Goal: Task Accomplishment & Management: Manage account settings

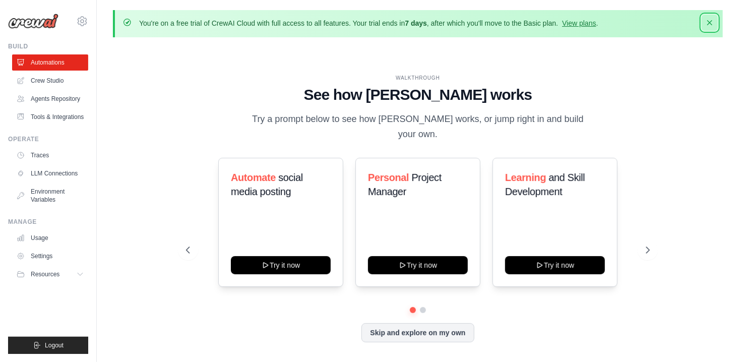
click at [712, 24] on icon "button" at bounding box center [710, 23] width 10 height 10
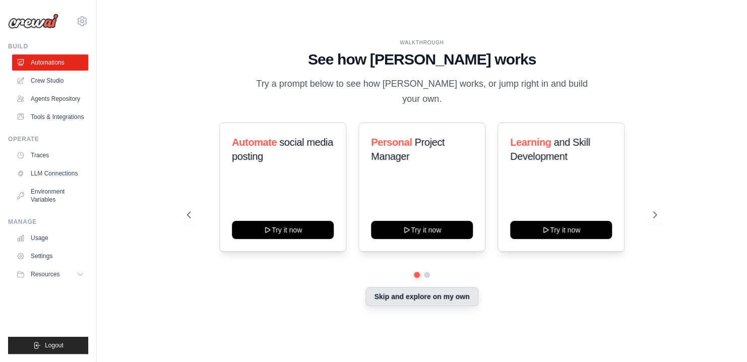
click at [414, 287] on button "Skip and explore on my own" at bounding box center [421, 296] width 112 height 19
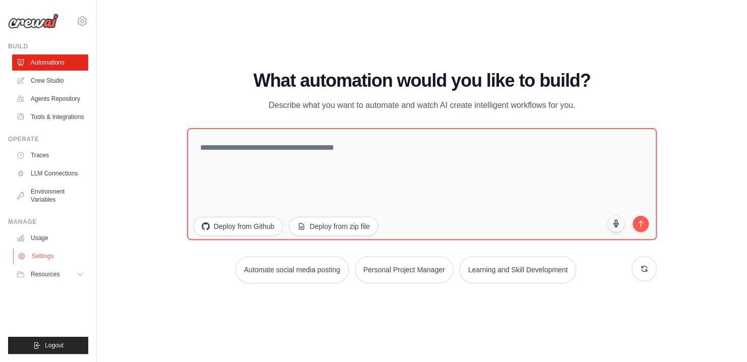
click at [38, 252] on link "Settings" at bounding box center [51, 256] width 76 height 16
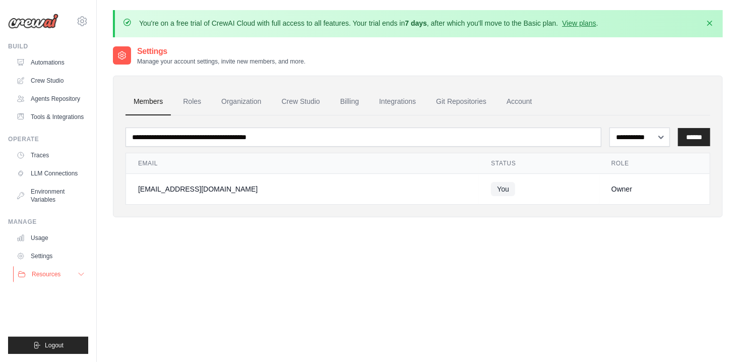
click at [45, 274] on span "Resources" at bounding box center [46, 274] width 29 height 8
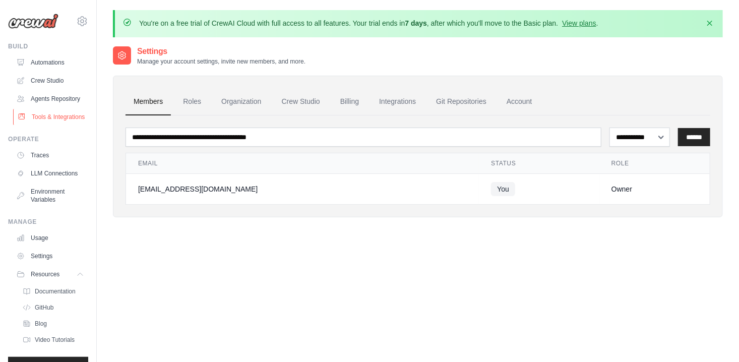
click at [46, 125] on link "Tools & Integrations" at bounding box center [51, 117] width 76 height 16
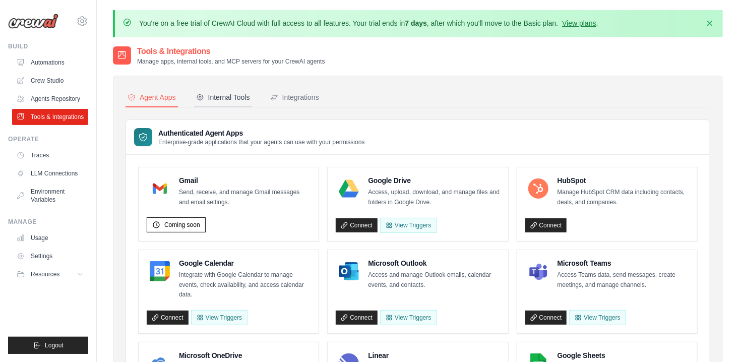
click at [231, 99] on div "Internal Tools" at bounding box center [223, 97] width 54 height 10
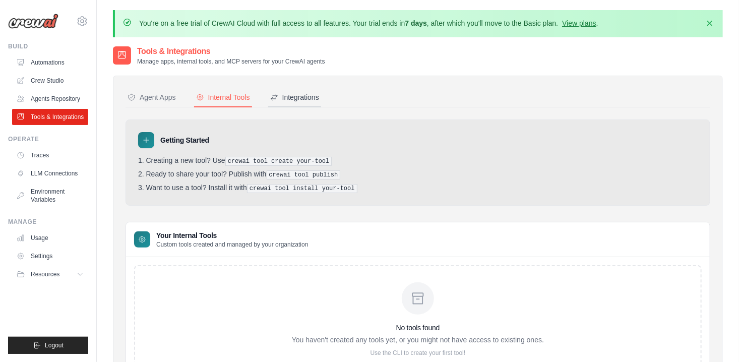
click at [298, 96] on div "Integrations" at bounding box center [294, 97] width 49 height 10
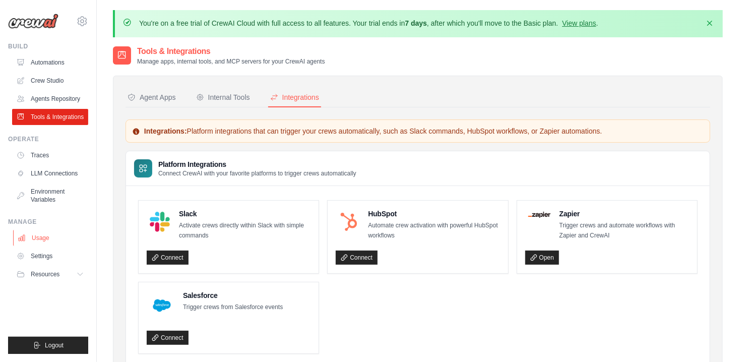
click at [37, 235] on link "Usage" at bounding box center [51, 238] width 76 height 16
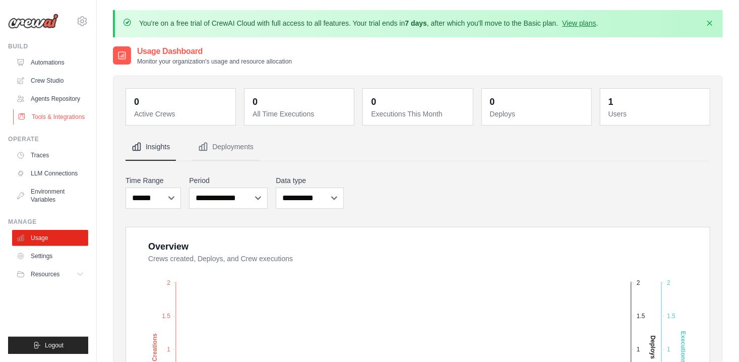
click at [41, 120] on link "Tools & Integrations" at bounding box center [51, 117] width 76 height 16
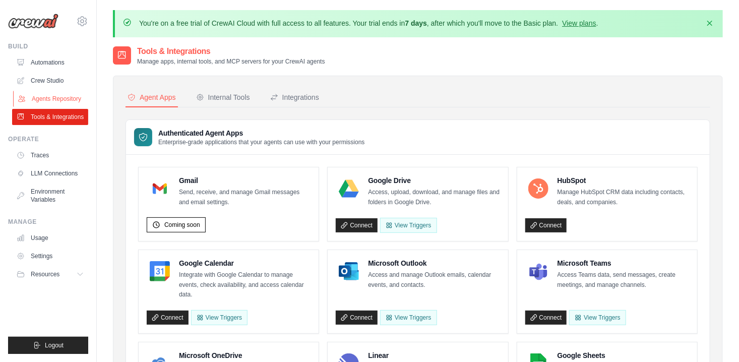
click at [49, 104] on link "Agents Repository" at bounding box center [51, 99] width 76 height 16
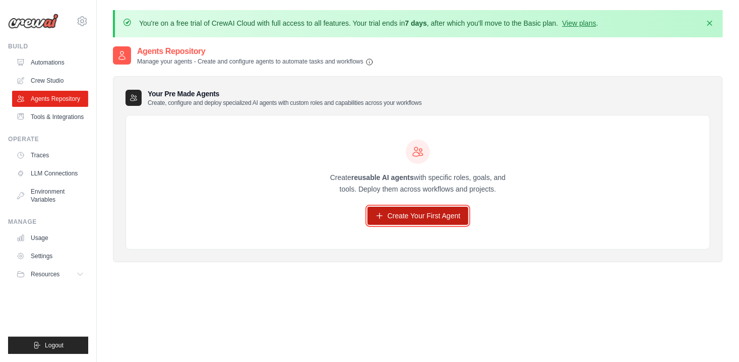
click at [407, 213] on link "Create Your First Agent" at bounding box center [417, 216] width 101 height 18
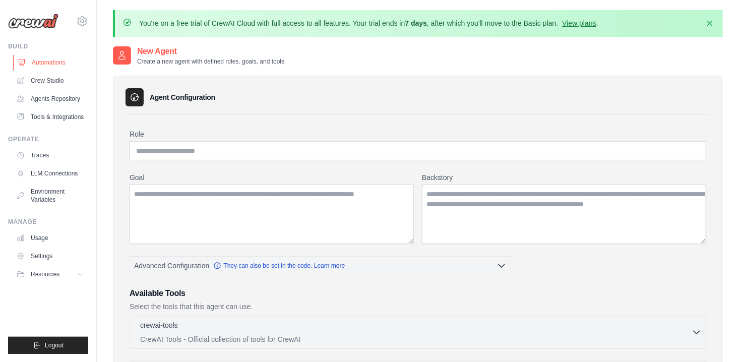
click at [44, 64] on link "Automations" at bounding box center [51, 62] width 76 height 16
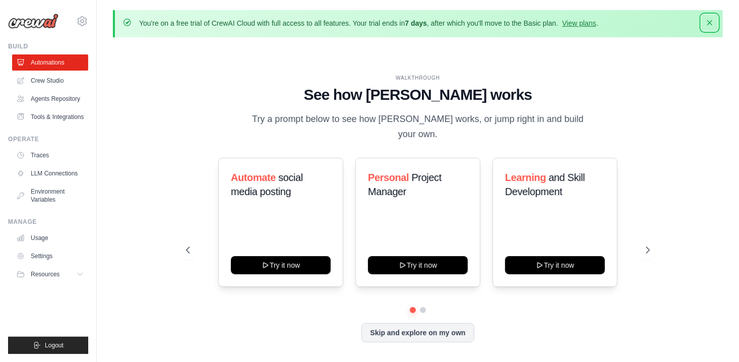
click at [710, 23] on icon "button" at bounding box center [709, 22] width 5 height 5
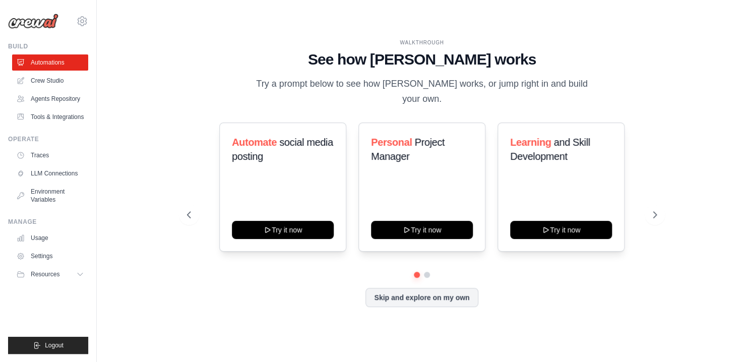
click at [674, 58] on div "WALKTHROUGH See how CrewAI works Try a prompt below to see how CrewAI works, or…" at bounding box center [422, 181] width 618 height 342
click at [429, 287] on button "Skip and explore on my own" at bounding box center [421, 296] width 112 height 19
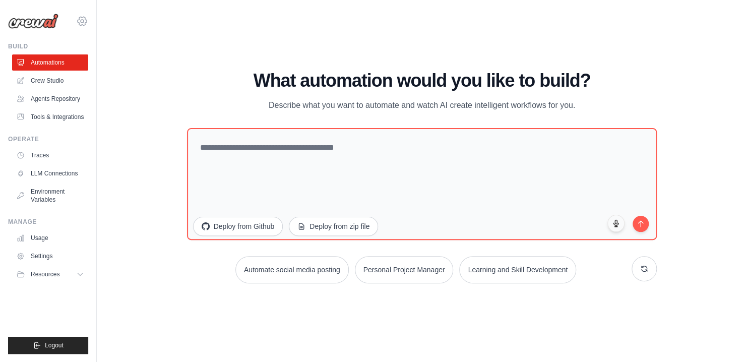
click at [87, 21] on icon at bounding box center [82, 21] width 12 height 12
click at [110, 41] on div "[EMAIL_ADDRESS][DOMAIN_NAME]" at bounding box center [124, 39] width 80 height 10
click at [96, 57] on span "Settings" at bounding box center [125, 62] width 80 height 10
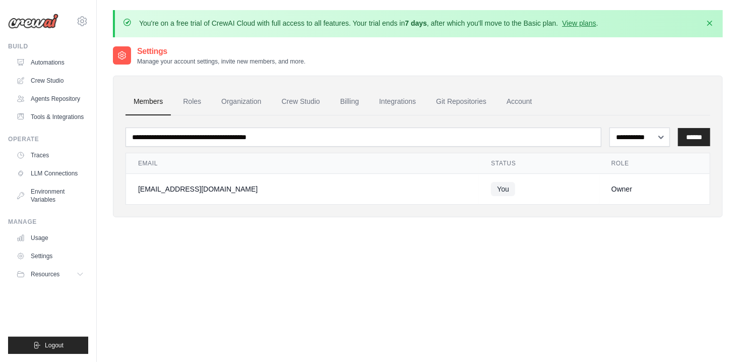
click at [275, 237] on div "**********" at bounding box center [418, 226] width 610 height 362
click at [202, 98] on link "Roles" at bounding box center [192, 101] width 34 height 27
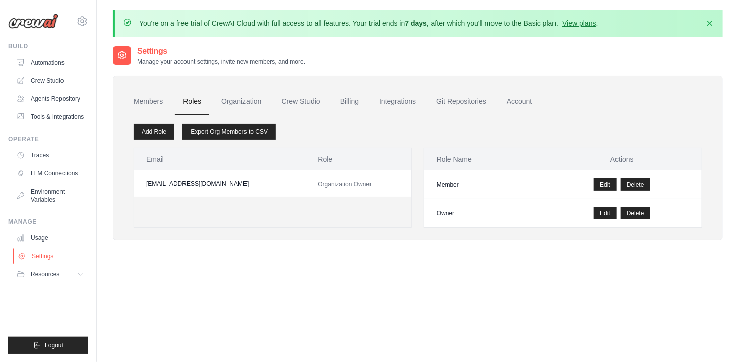
click at [24, 256] on icon at bounding box center [22, 256] width 8 height 8
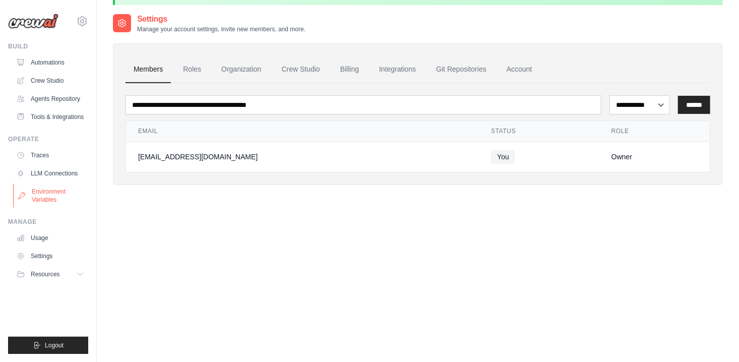
scroll to position [50, 0]
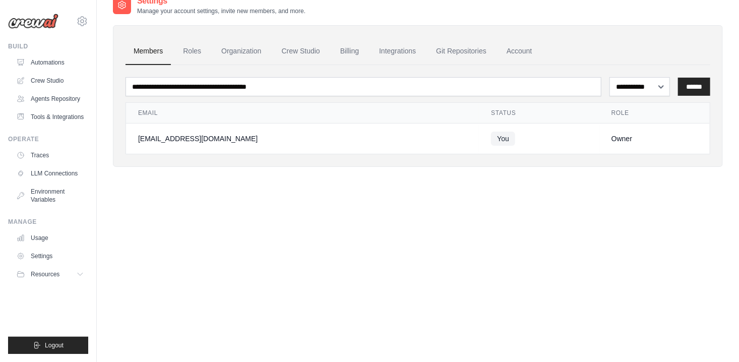
drag, startPoint x: 160, startPoint y: 137, endPoint x: 166, endPoint y: 132, distance: 8.2
click at [160, 134] on div "[EMAIL_ADDRESS][DOMAIN_NAME]" at bounding box center [302, 139] width 329 height 10
click at [194, 52] on link "Roles" at bounding box center [192, 51] width 34 height 27
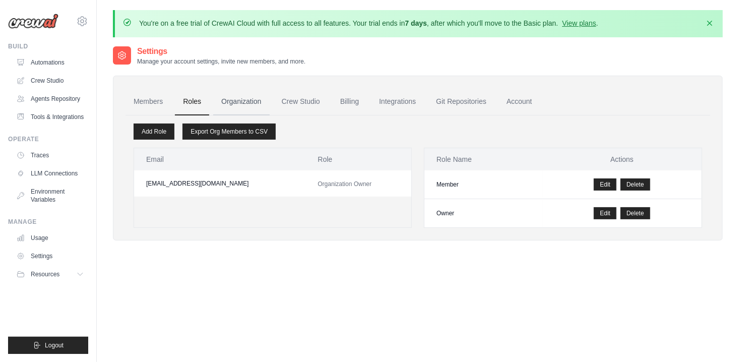
click at [234, 98] on link "Organization" at bounding box center [241, 101] width 56 height 27
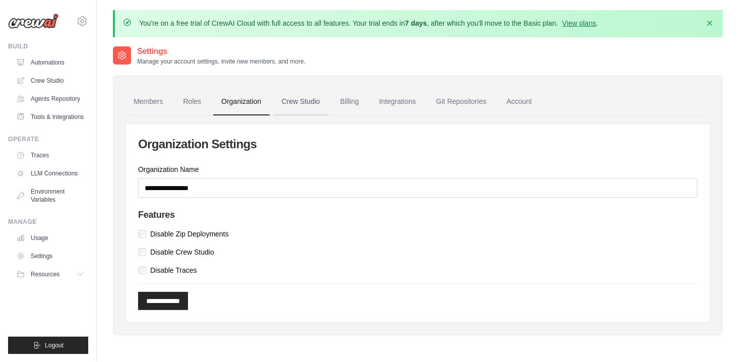
click at [286, 96] on link "Crew Studio" at bounding box center [301, 101] width 54 height 27
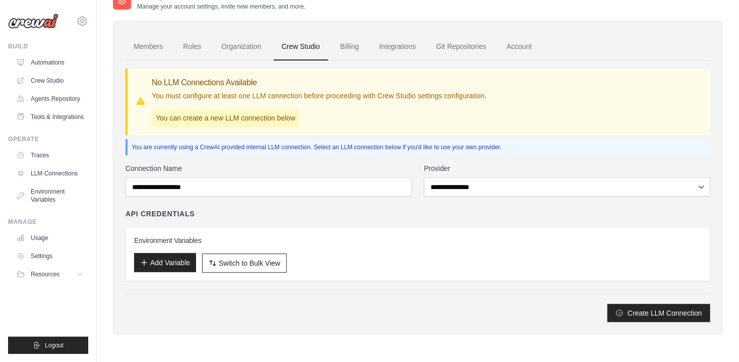
click at [171, 264] on button "Add Variable" at bounding box center [165, 262] width 62 height 19
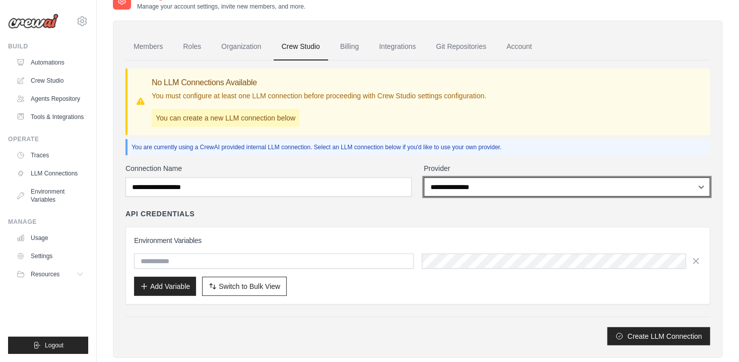
click at [481, 183] on select "**********" at bounding box center [567, 186] width 286 height 19
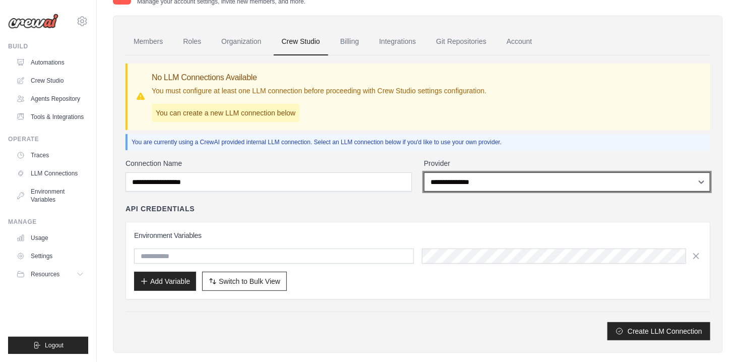
scroll to position [75, 0]
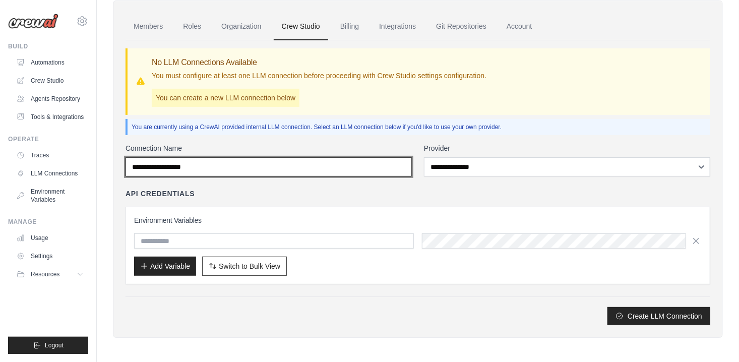
click at [313, 172] on input "Connection Name" at bounding box center [269, 166] width 286 height 19
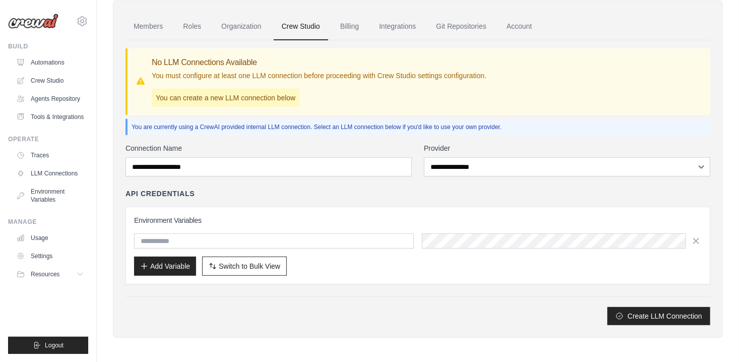
click at [300, 189] on div "API Credentials" at bounding box center [418, 194] width 585 height 10
click at [351, 25] on link "Billing" at bounding box center [349, 26] width 35 height 27
